Goal: Communication & Community: Answer question/provide support

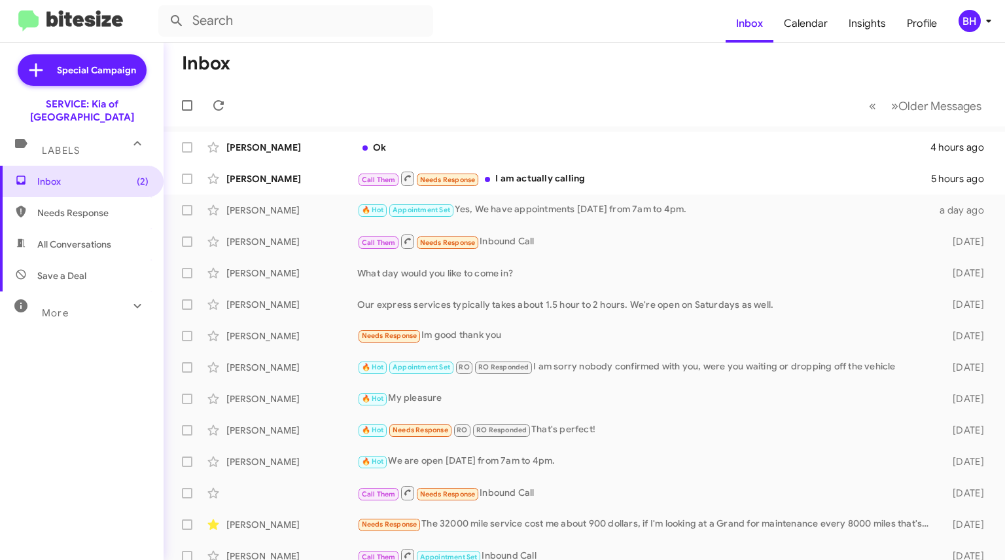
click at [670, 170] on div "Call Them Needs Response I am actually calling" at bounding box center [644, 178] width 574 height 16
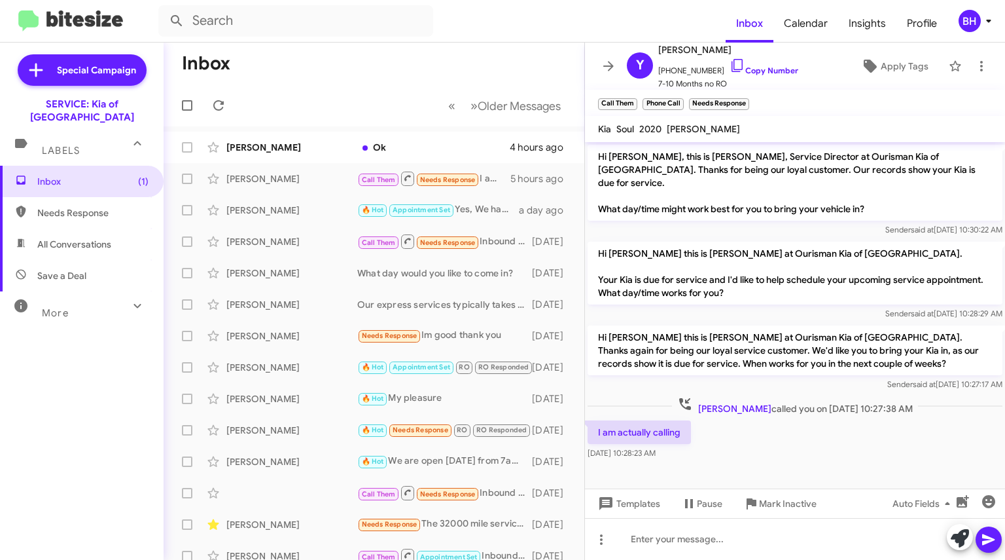
click at [495, 146] on div "Ok" at bounding box center [433, 147] width 152 height 13
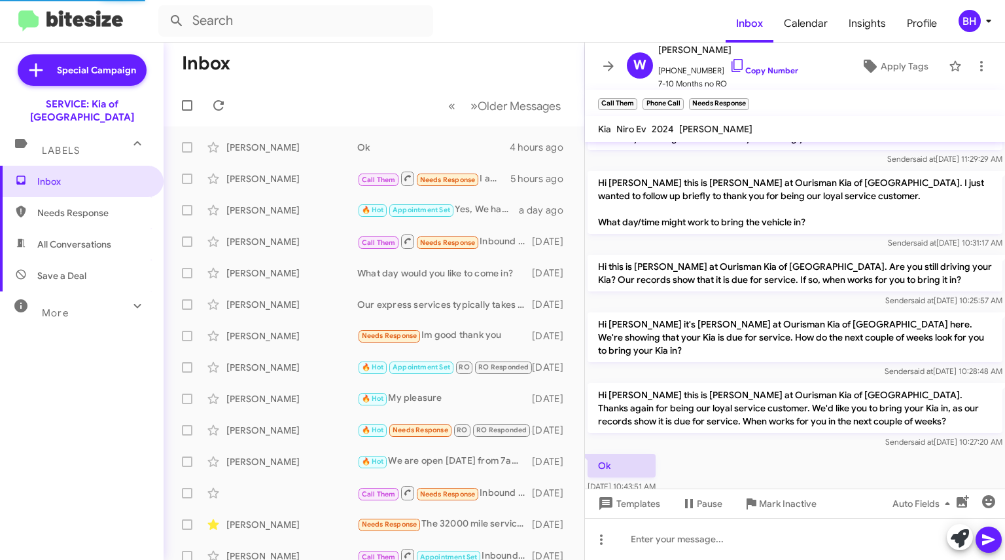
scroll to position [44, 0]
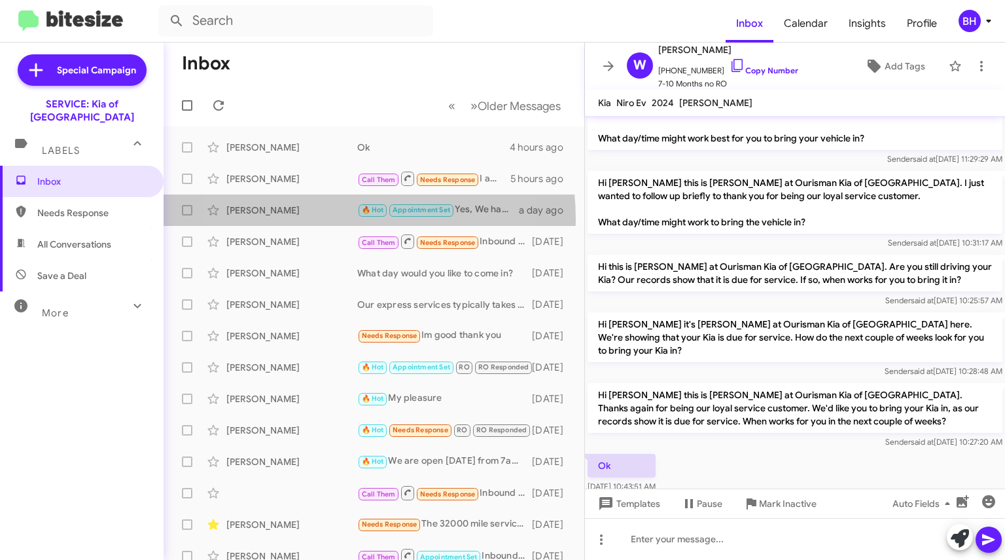
click at [306, 219] on div "[PERSON_NAME] 🔥 Hot Appointment Set Yes, We have appointments [DATE] from 7am t…" at bounding box center [374, 210] width 400 height 26
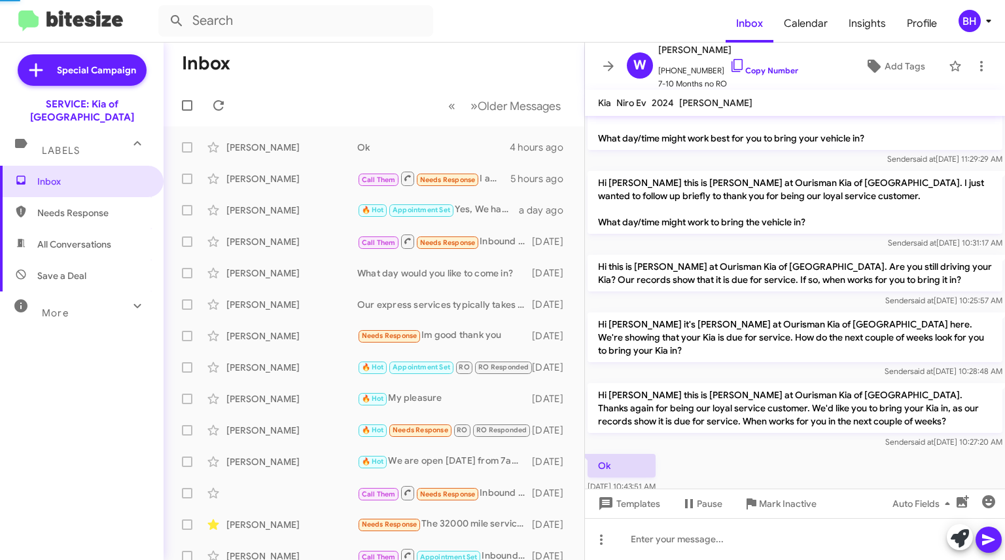
scroll to position [46, 0]
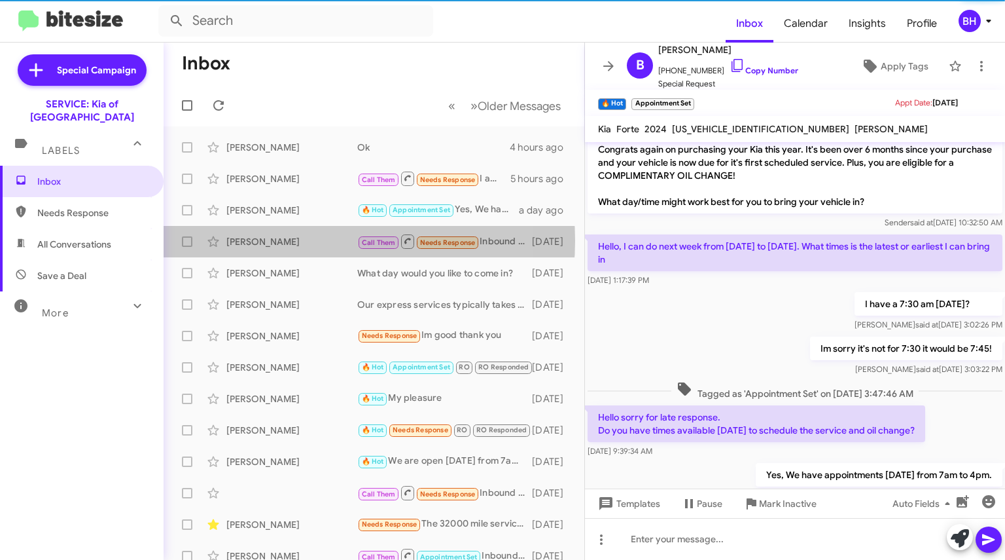
click at [304, 240] on div "[PERSON_NAME]" at bounding box center [291, 241] width 131 height 13
